Goal: Information Seeking & Learning: Learn about a topic

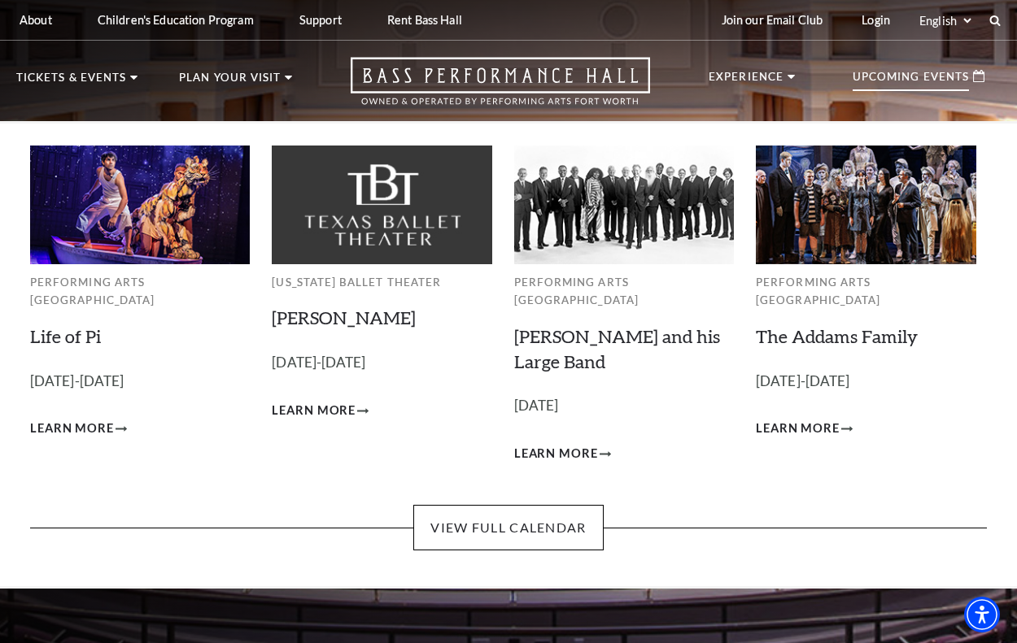
click at [939, 81] on p "Upcoming Events" at bounding box center [910, 82] width 116 height 20
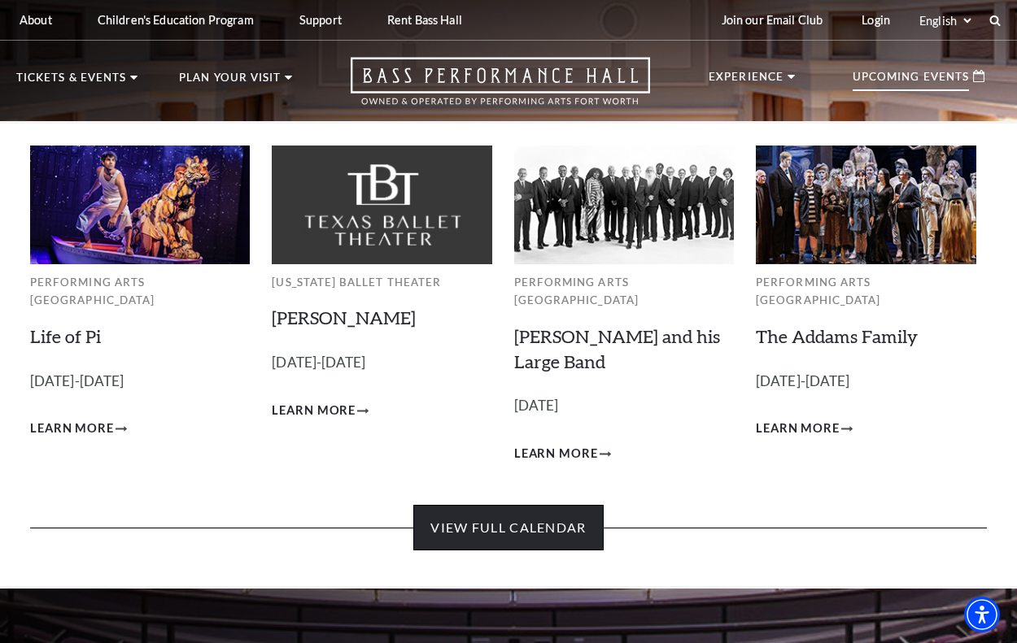
click at [486, 508] on link "View Full Calendar" at bounding box center [508, 528] width 190 height 46
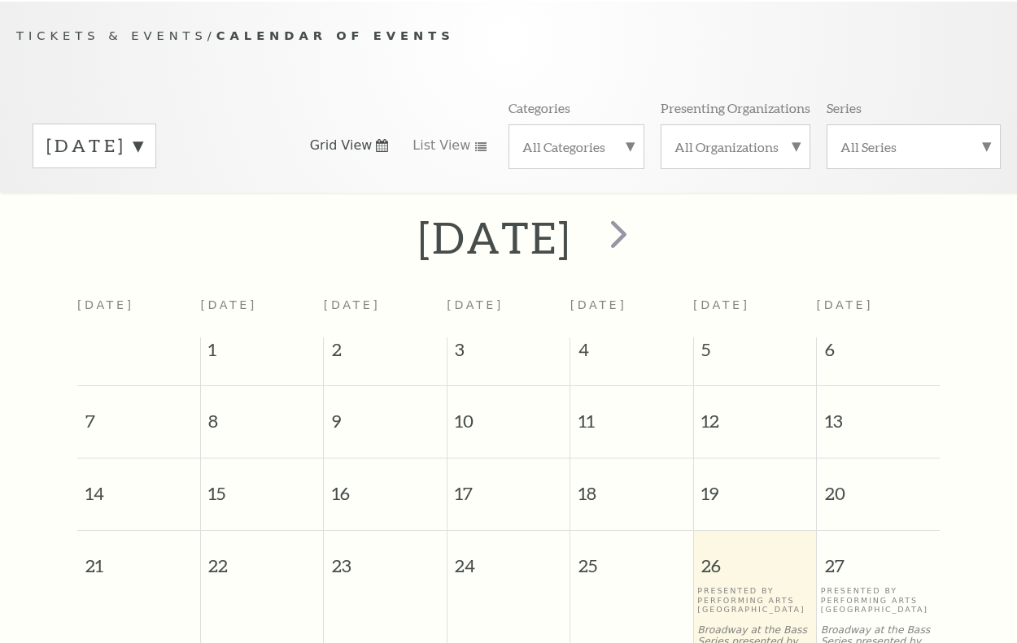
scroll to position [137, 0]
click at [642, 233] on span "next" at bounding box center [618, 232] width 46 height 46
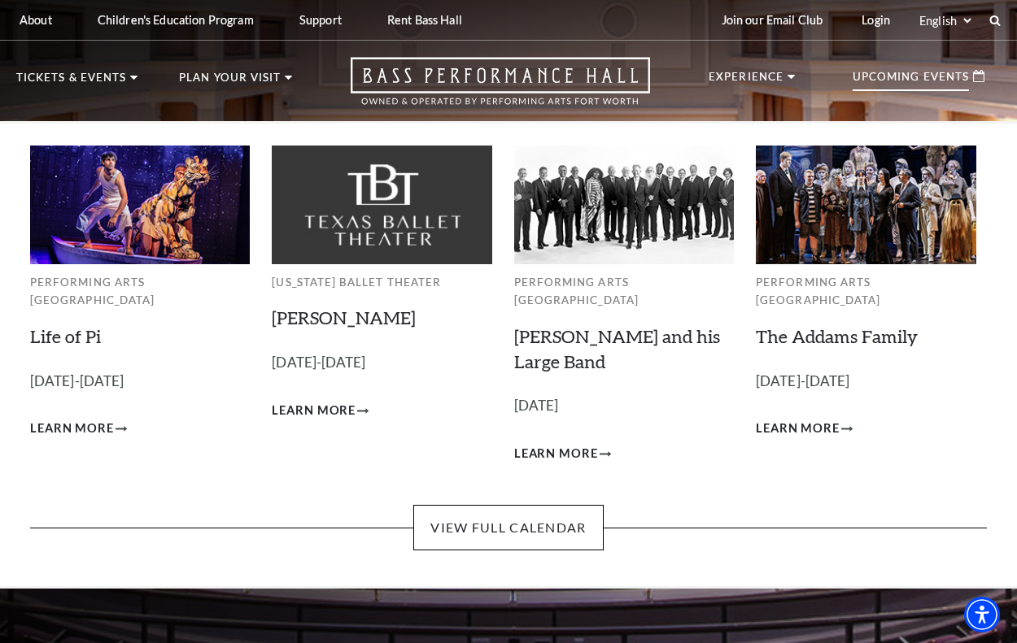
click at [914, 72] on p "Upcoming Events" at bounding box center [910, 82] width 116 height 20
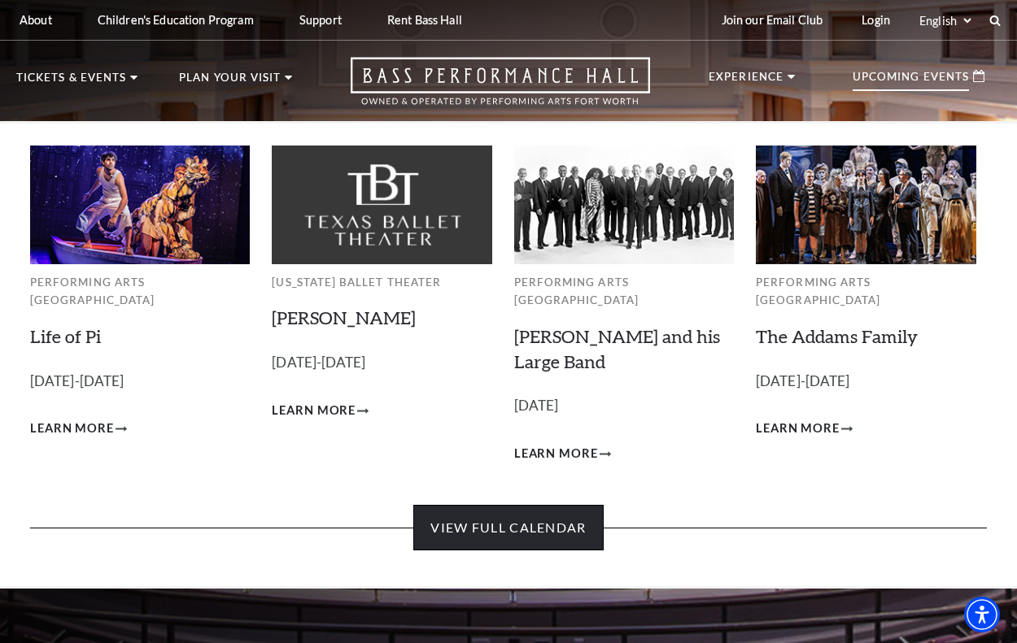
click at [523, 507] on link "View Full Calendar" at bounding box center [508, 528] width 190 height 46
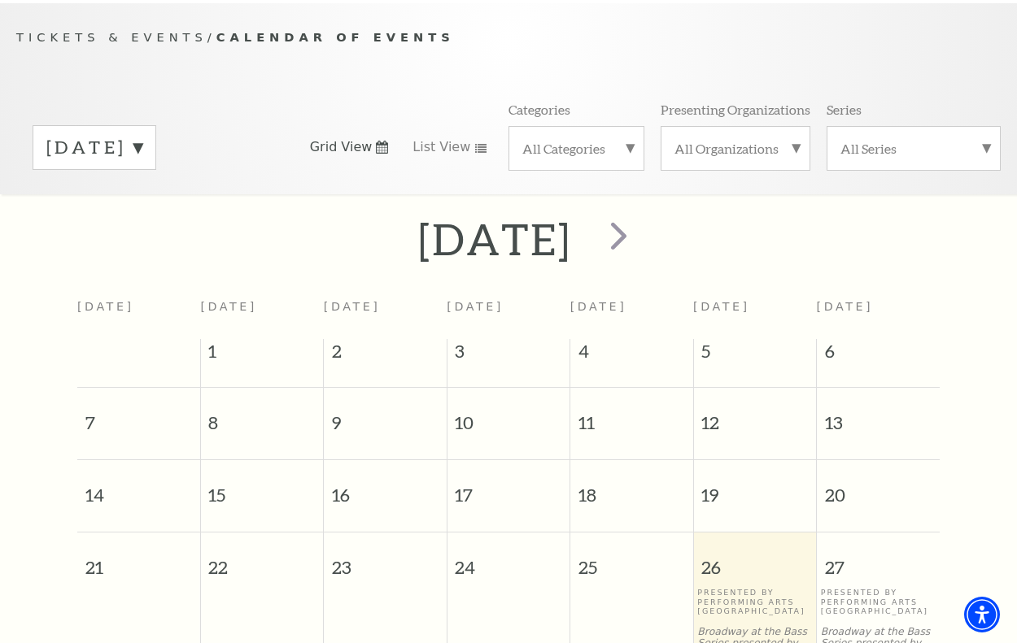
scroll to position [137, 0]
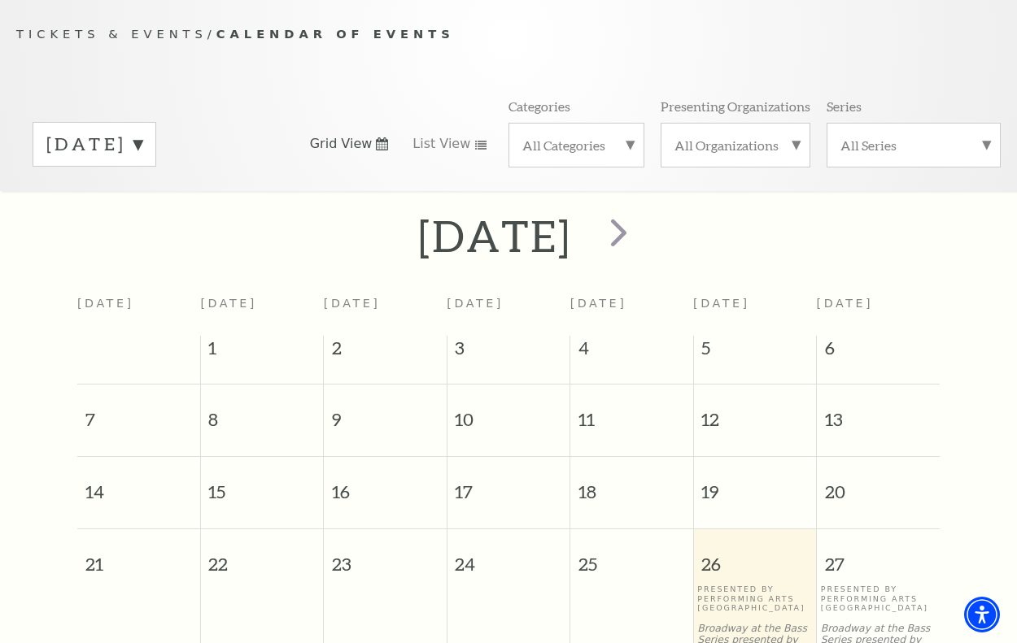
click at [626, 146] on label "All Categories" at bounding box center [576, 145] width 108 height 17
click at [547, 222] on label "Concert" at bounding box center [576, 225] width 108 height 27
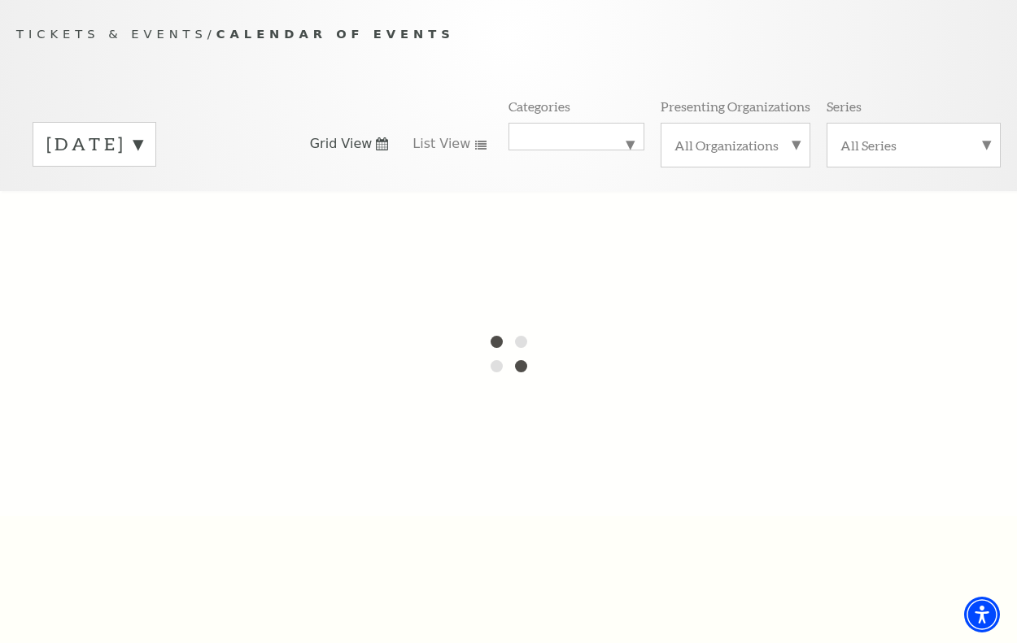
click at [795, 143] on label "All Organizations" at bounding box center [735, 145] width 122 height 17
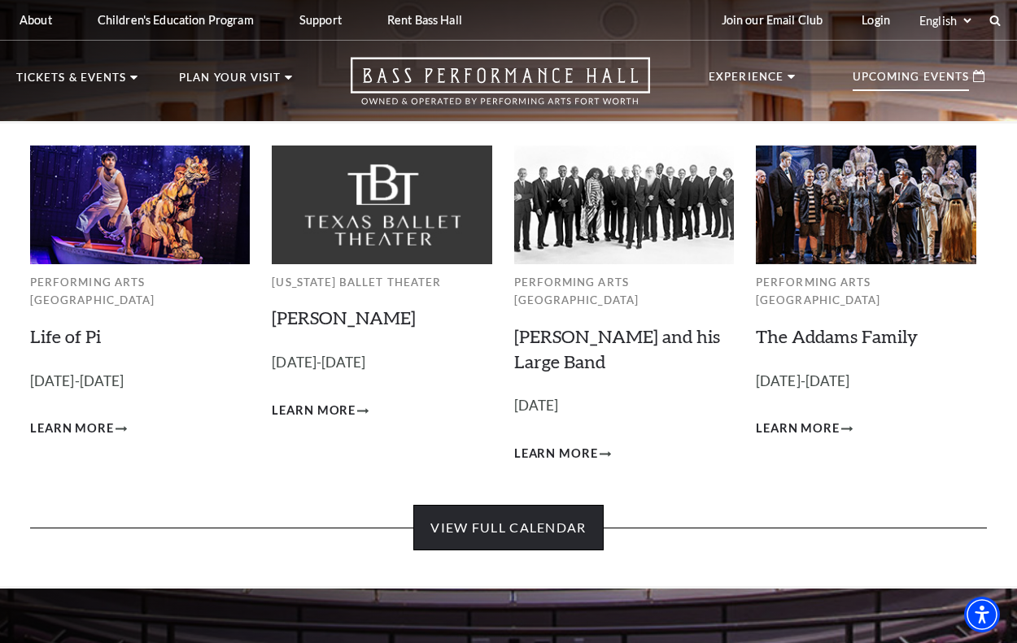
click at [550, 505] on link "View Full Calendar" at bounding box center [508, 528] width 190 height 46
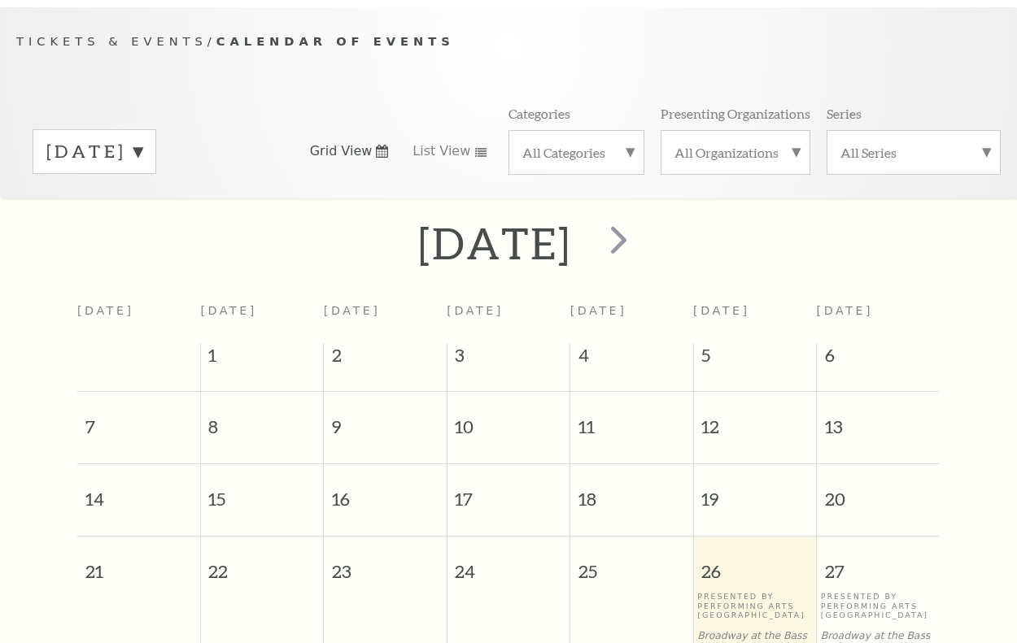
scroll to position [137, 0]
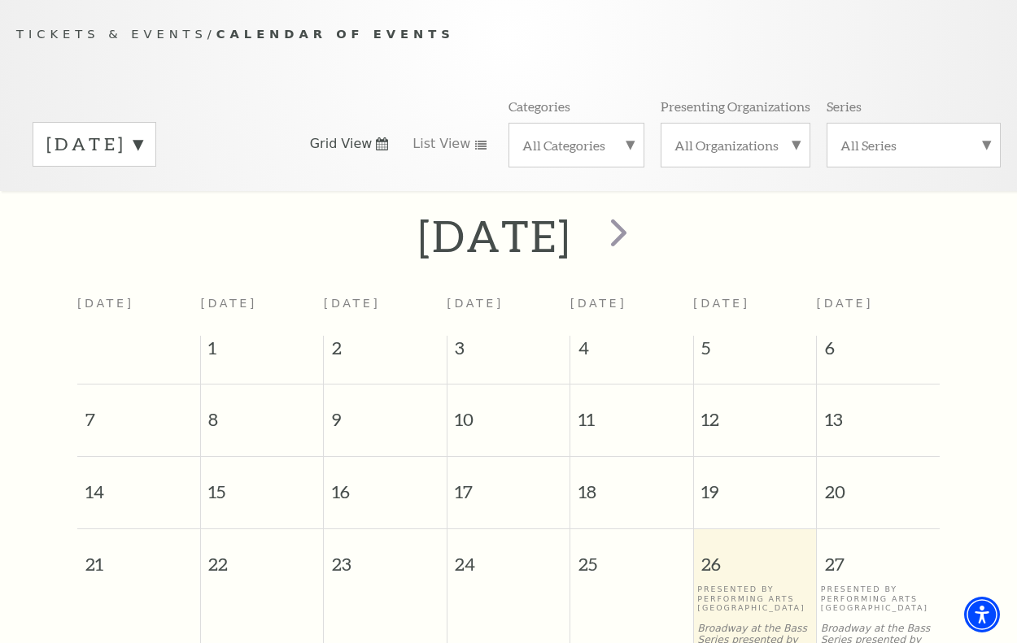
click at [340, 143] on span "Grid View" at bounding box center [341, 144] width 63 height 18
click at [425, 144] on span "List View" at bounding box center [441, 144] width 58 height 18
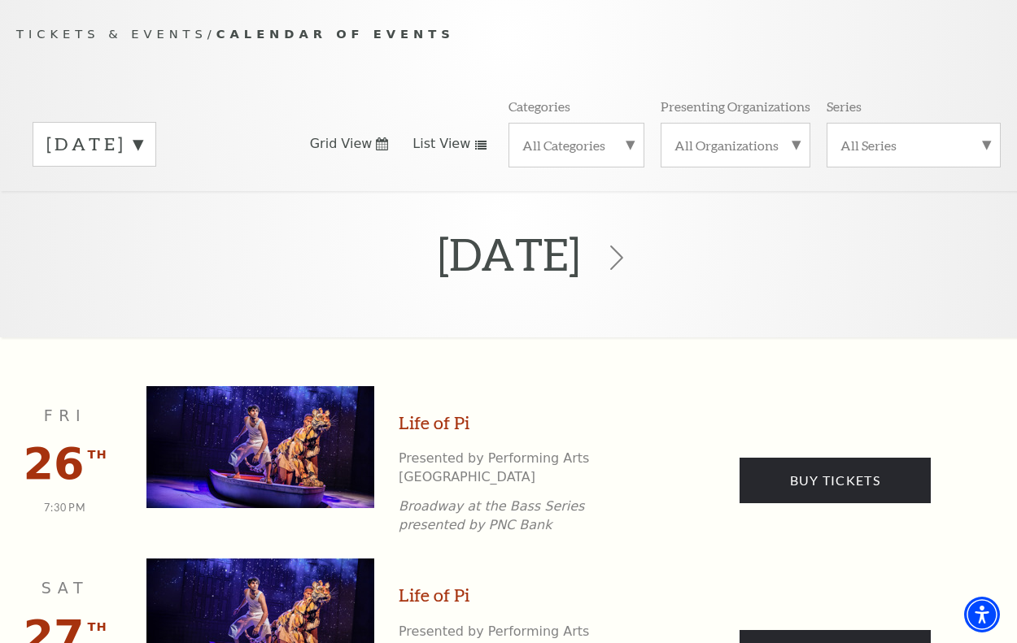
click at [794, 144] on label "All Organizations" at bounding box center [735, 145] width 122 height 17
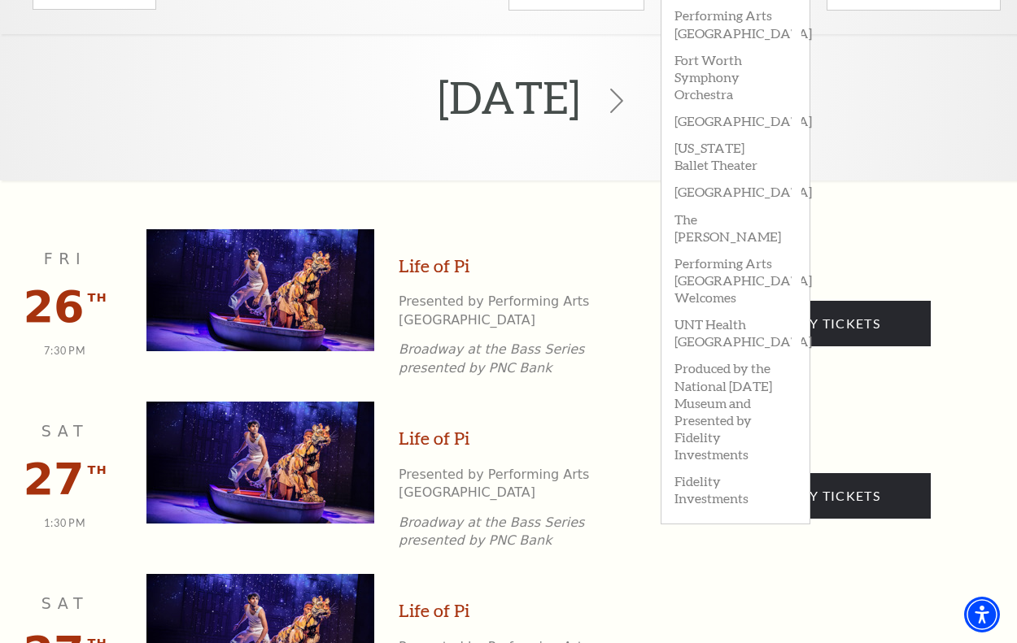
scroll to position [309, 0]
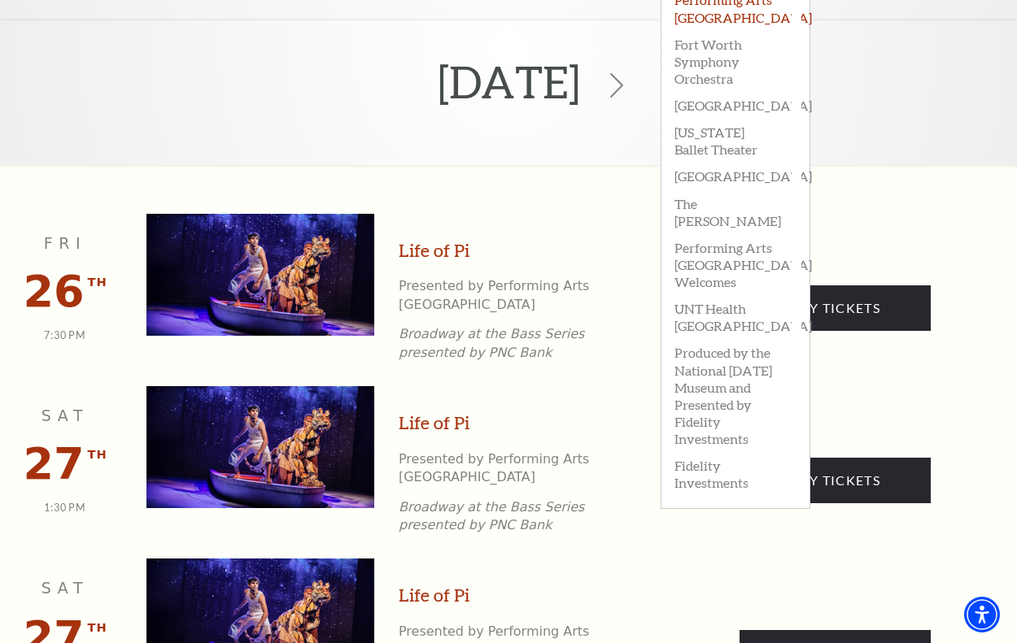
click at [701, 14] on label "Performing Arts [GEOGRAPHIC_DATA]" at bounding box center [735, 7] width 122 height 44
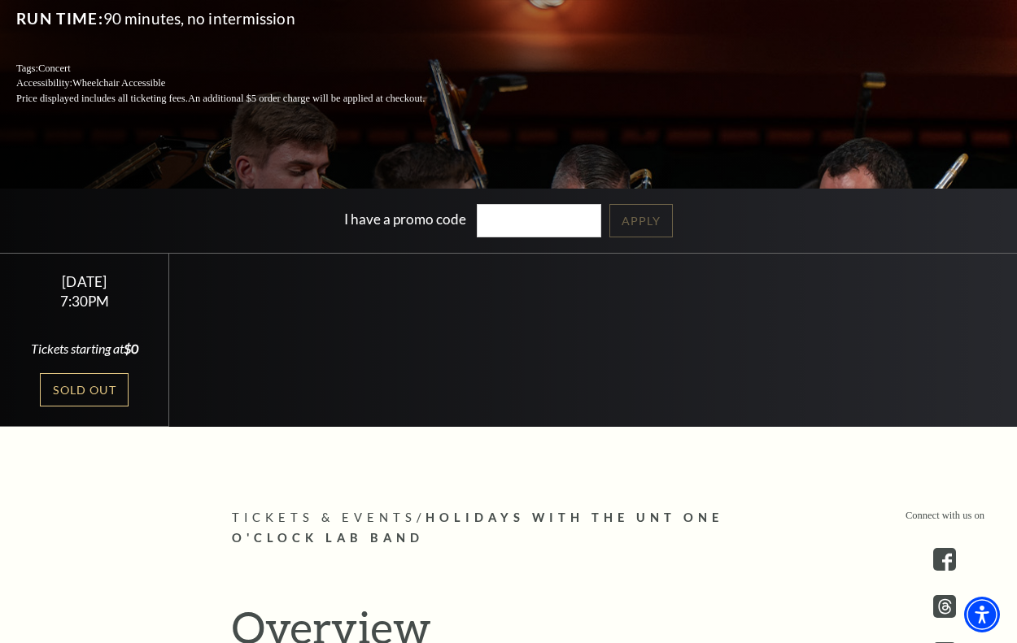
scroll to position [315, 0]
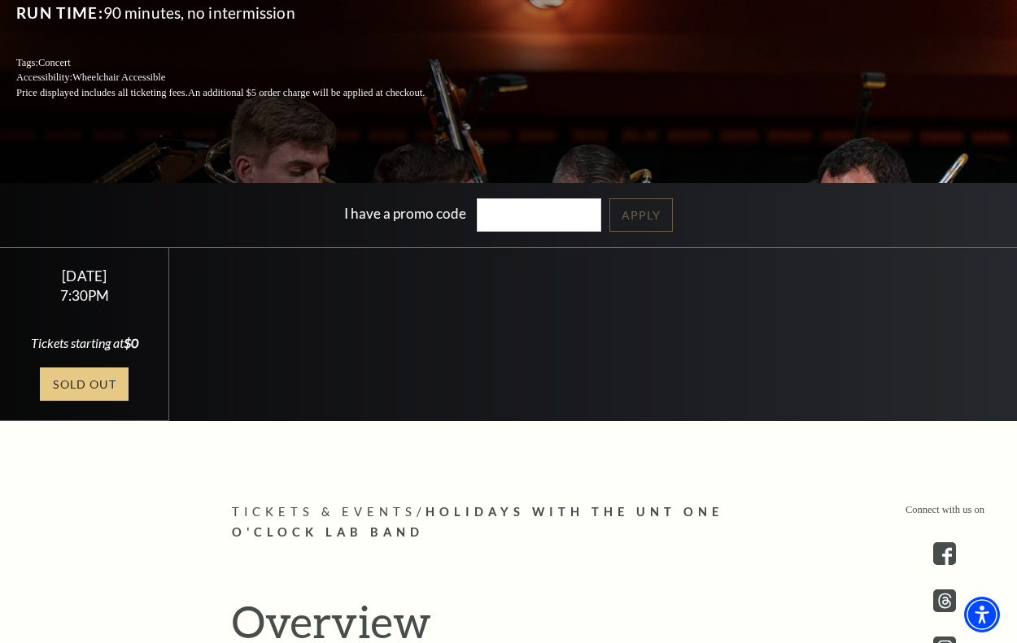
click at [69, 373] on link "Sold Out" at bounding box center [84, 384] width 89 height 33
